Goal: Information Seeking & Learning: Learn about a topic

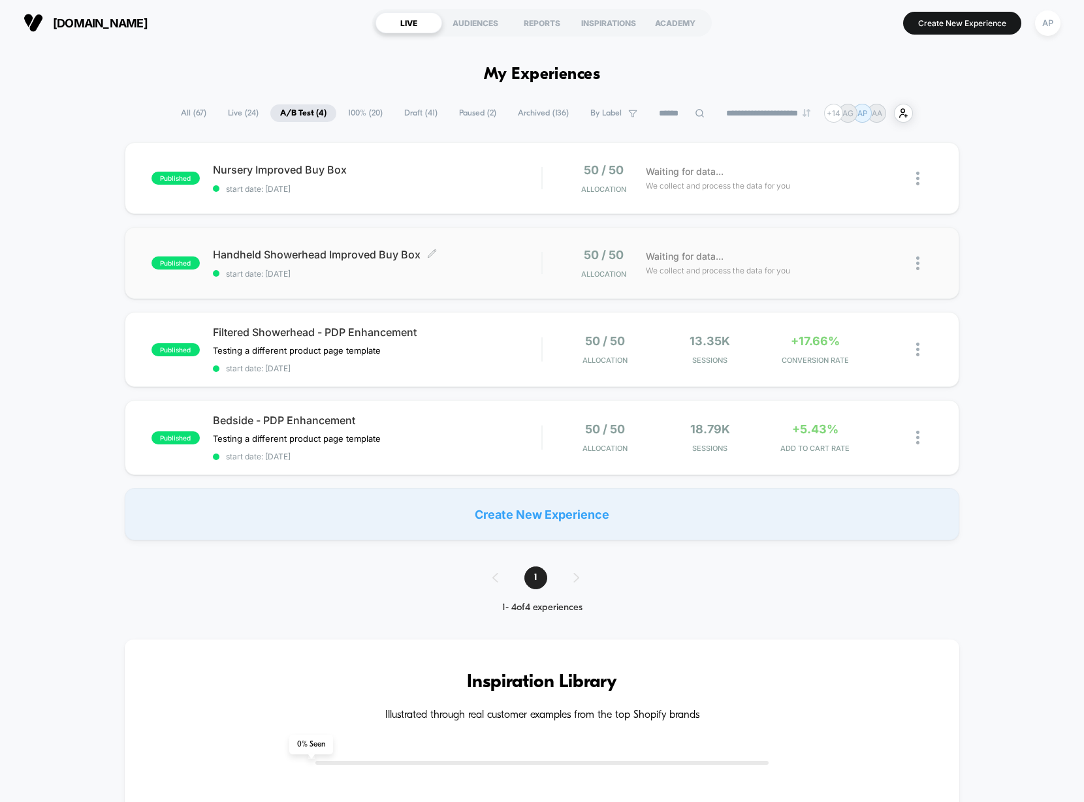
click at [533, 249] on span "Handheld Showerhead Improved Buy Box Click to edit experience details" at bounding box center [377, 254] width 328 height 13
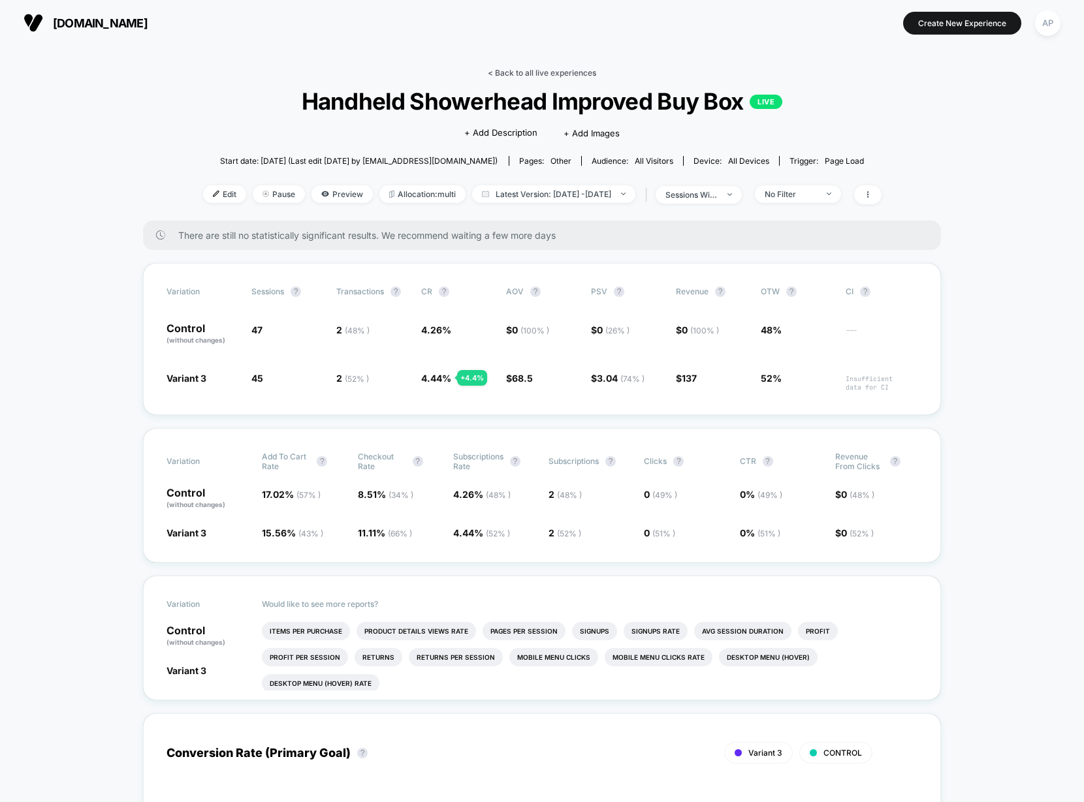
click at [576, 71] on link "< Back to all live experiences" at bounding box center [542, 73] width 108 height 10
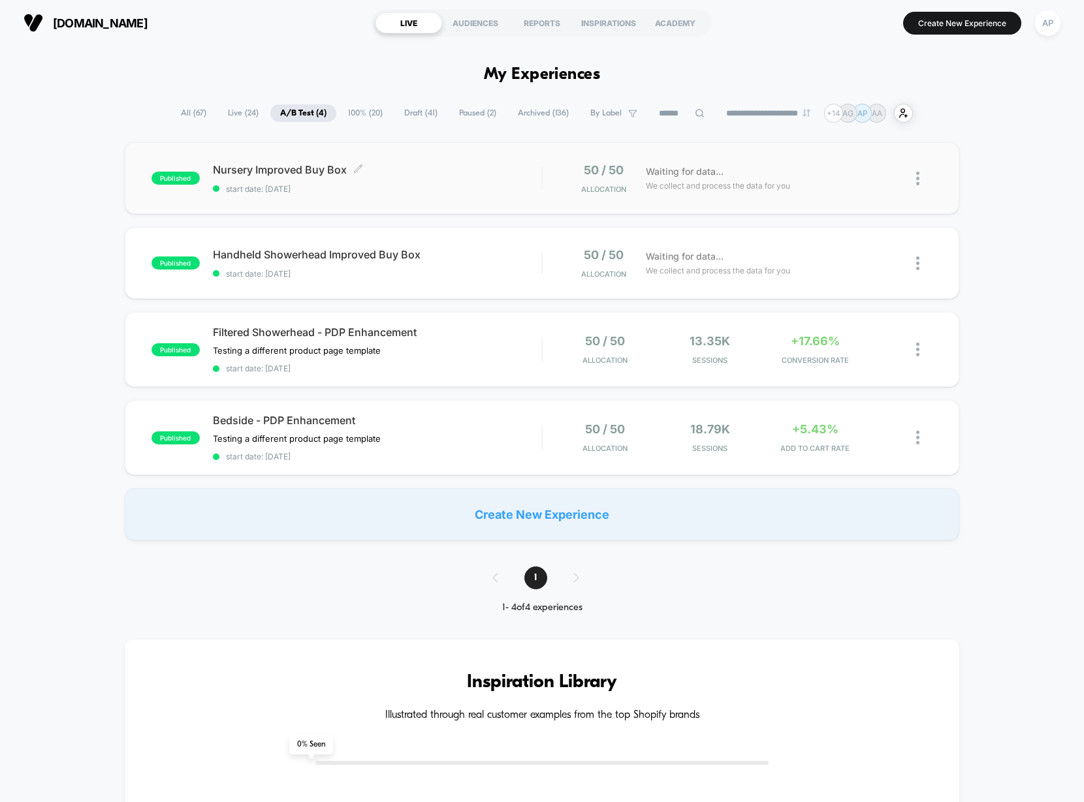
click at [496, 183] on div "Nursery Improved Buy Box Click to edit experience details Click to edit experie…" at bounding box center [377, 178] width 328 height 31
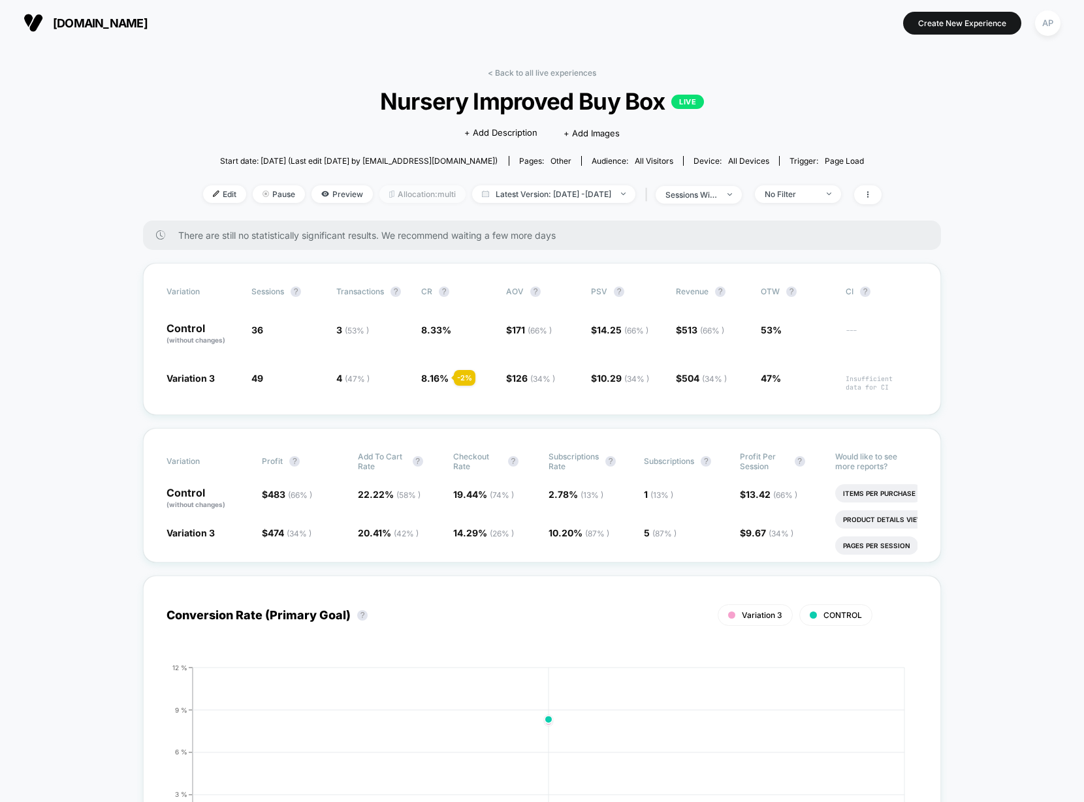
click at [396, 187] on span "Allocation: multi" at bounding box center [422, 194] width 86 height 18
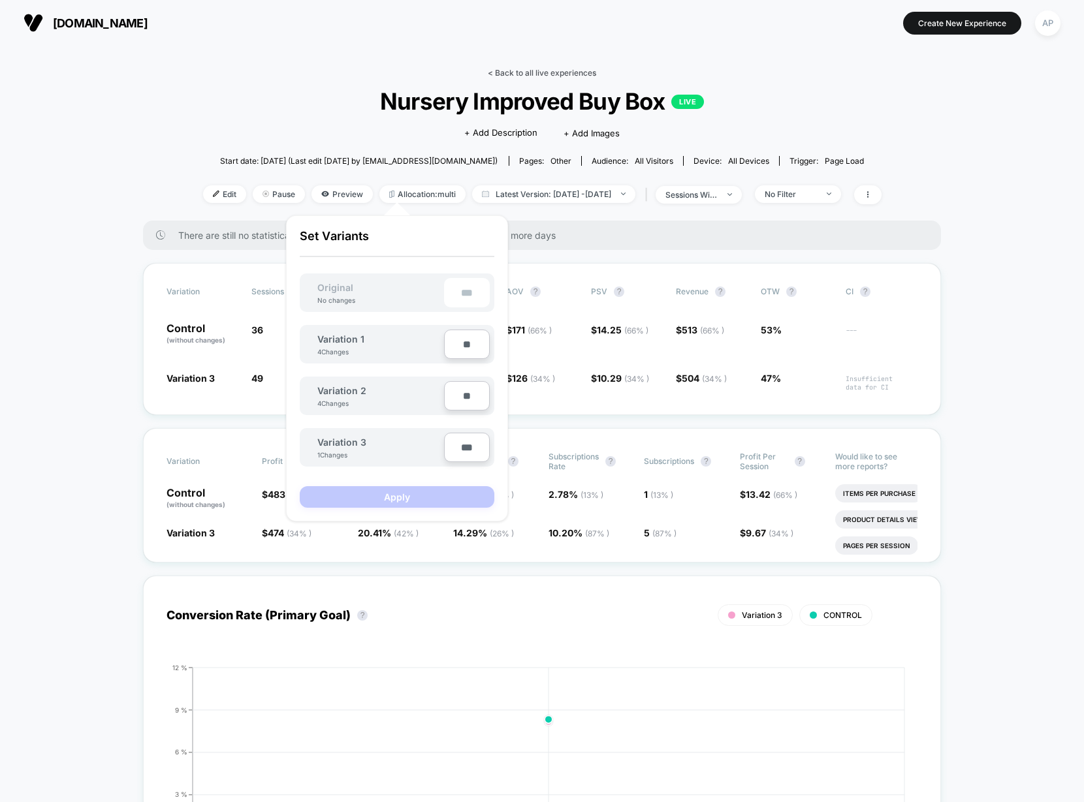
click at [515, 71] on link "< Back to all live experiences" at bounding box center [542, 73] width 108 height 10
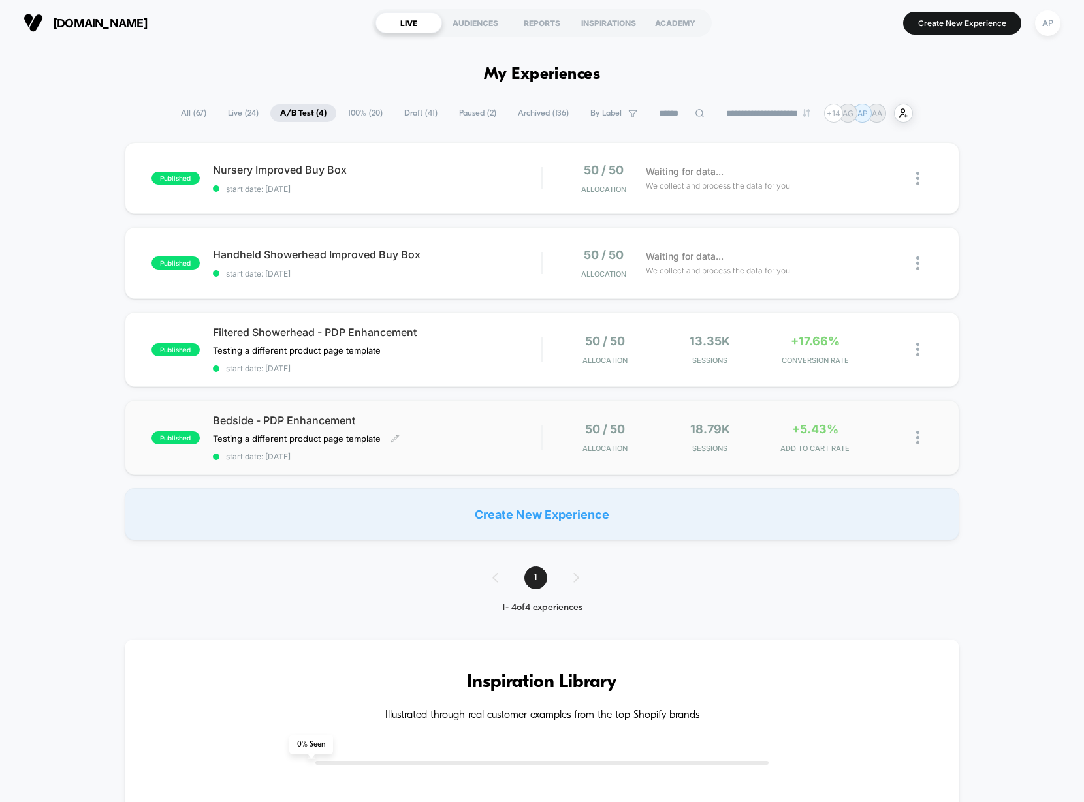
click at [516, 438] on div "Bedside - PDP Enhancement Testing a different product page template Click to ed…" at bounding box center [377, 438] width 328 height 48
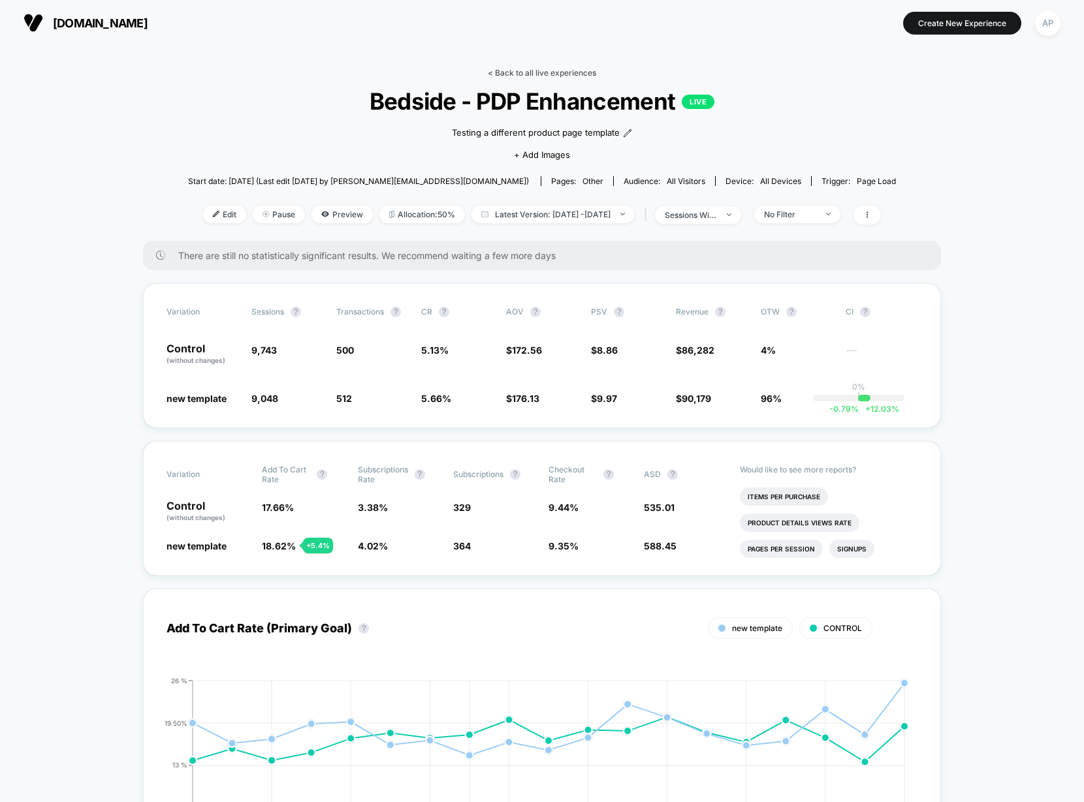
click at [529, 72] on link "< Back to all live experiences" at bounding box center [542, 73] width 108 height 10
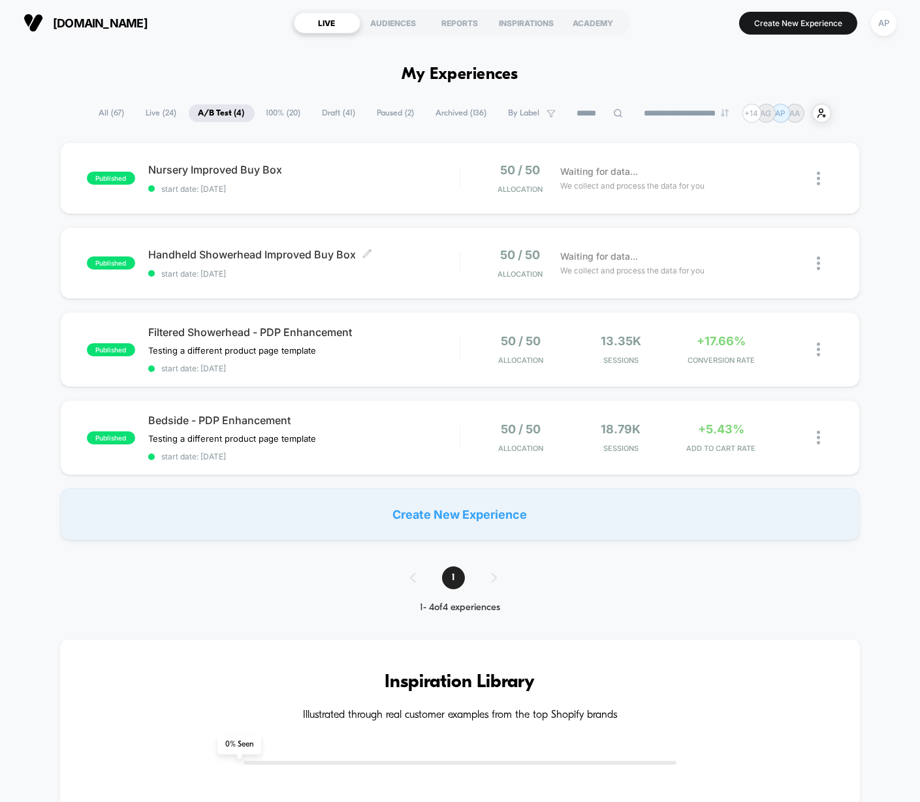
click at [408, 266] on div "Handheld Showerhead Improved Buy Box Click to edit experience details Click to …" at bounding box center [303, 263] width 311 height 31
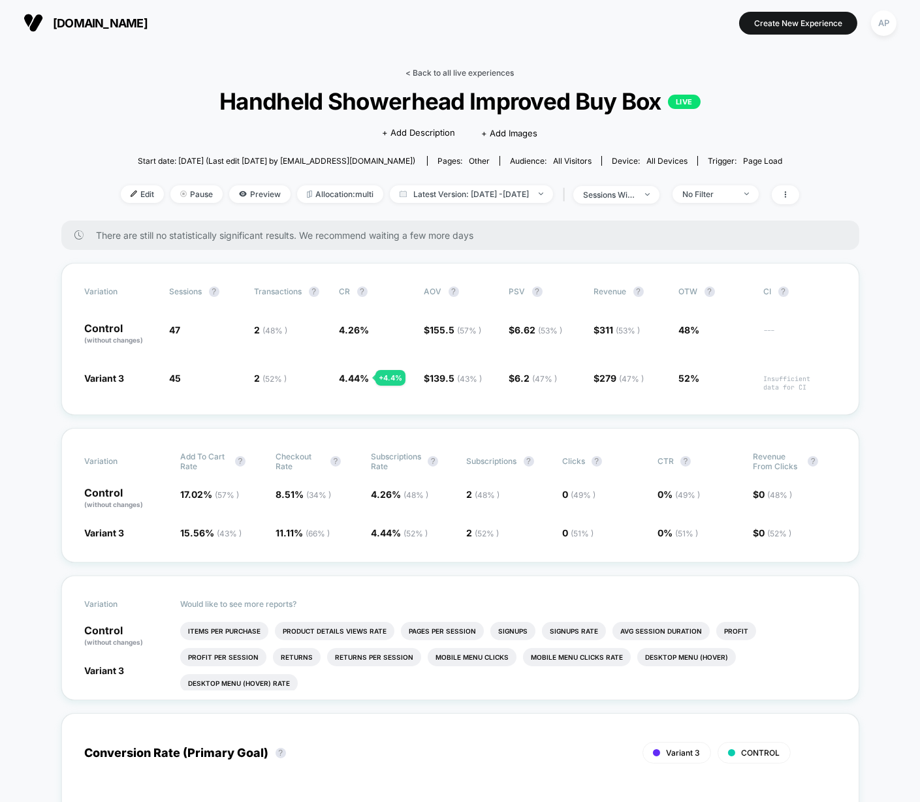
click at [456, 68] on link "< Back to all live experiences" at bounding box center [460, 73] width 108 height 10
